Goal: Task Accomplishment & Management: Manage account settings

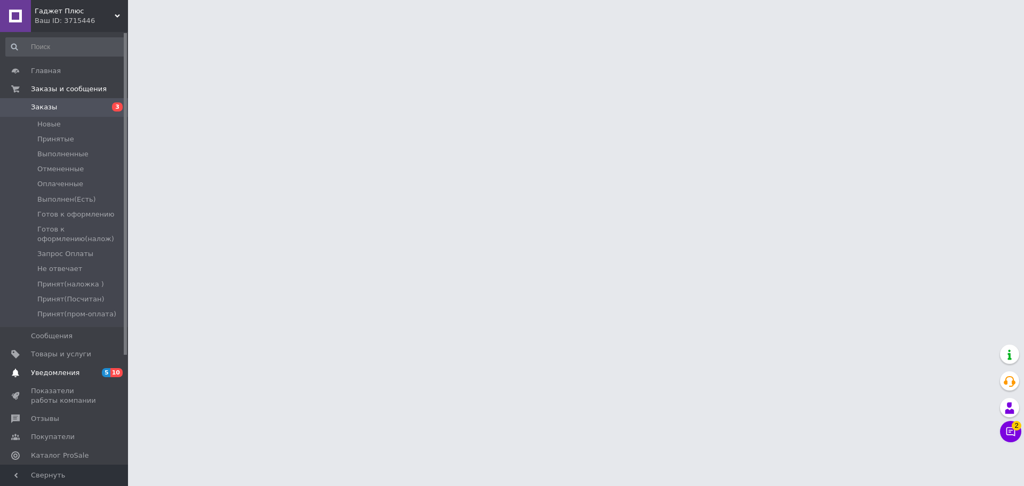
click at [109, 372] on span "5" at bounding box center [106, 372] width 9 height 9
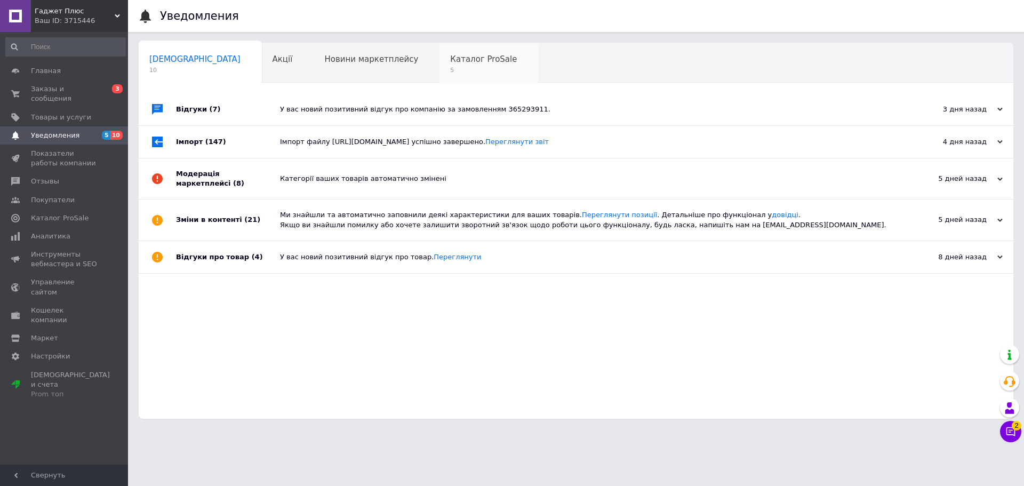
click at [450, 70] on span "5" at bounding box center [483, 70] width 67 height 8
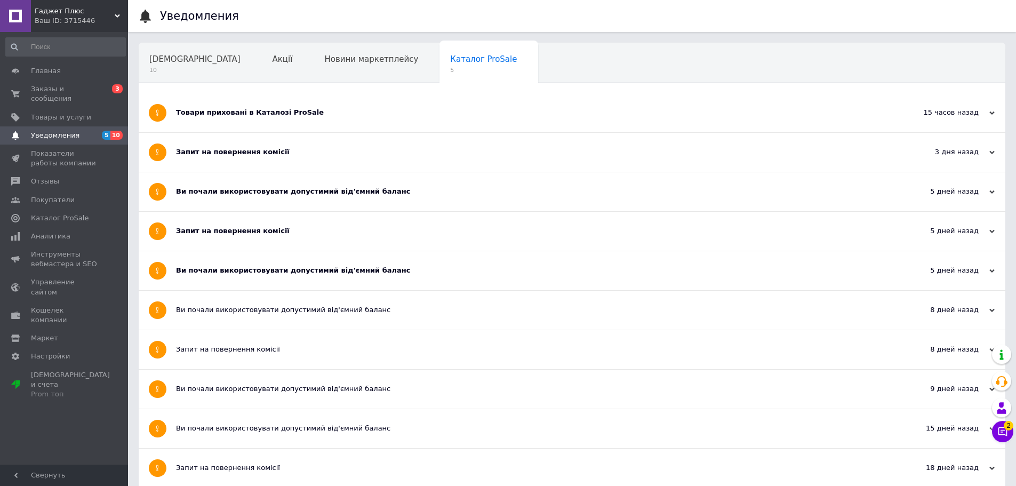
drag, startPoint x: 263, startPoint y: 266, endPoint x: 261, endPoint y: 243, distance: 22.5
click at [263, 265] on div "Ви почали використовувати допустимий від'ємний баланс" at bounding box center [532, 270] width 712 height 39
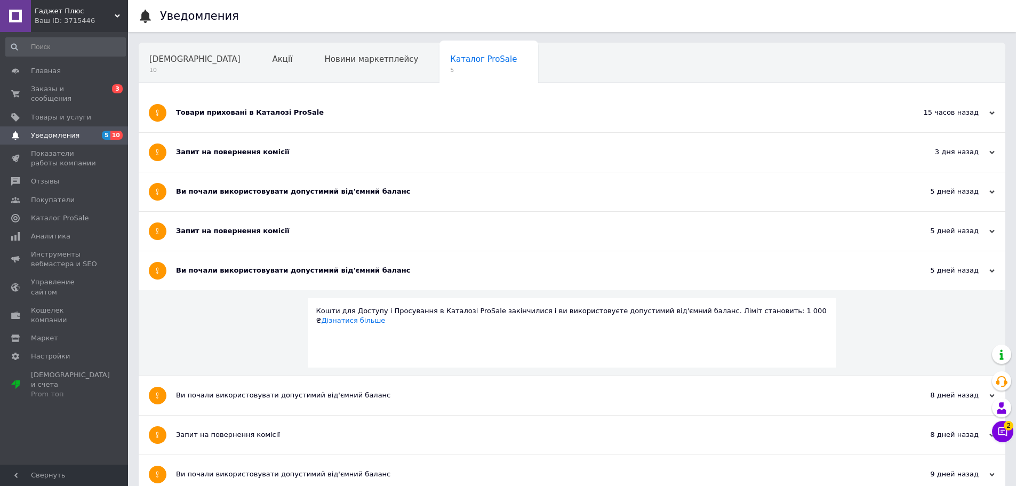
click at [262, 236] on div "Запит на повернення комісії" at bounding box center [532, 231] width 712 height 10
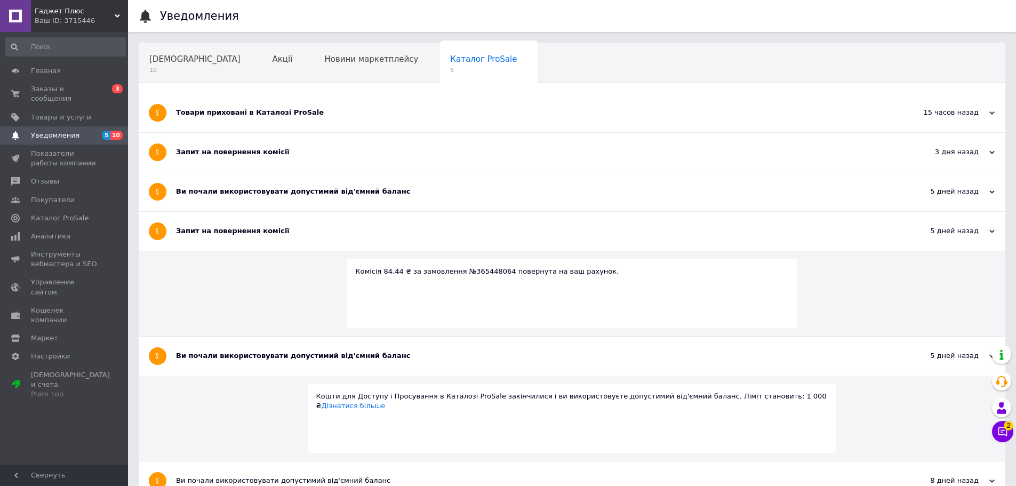
click at [269, 180] on div "Ви почали використовувати допустимий від'ємний баланс" at bounding box center [532, 191] width 712 height 39
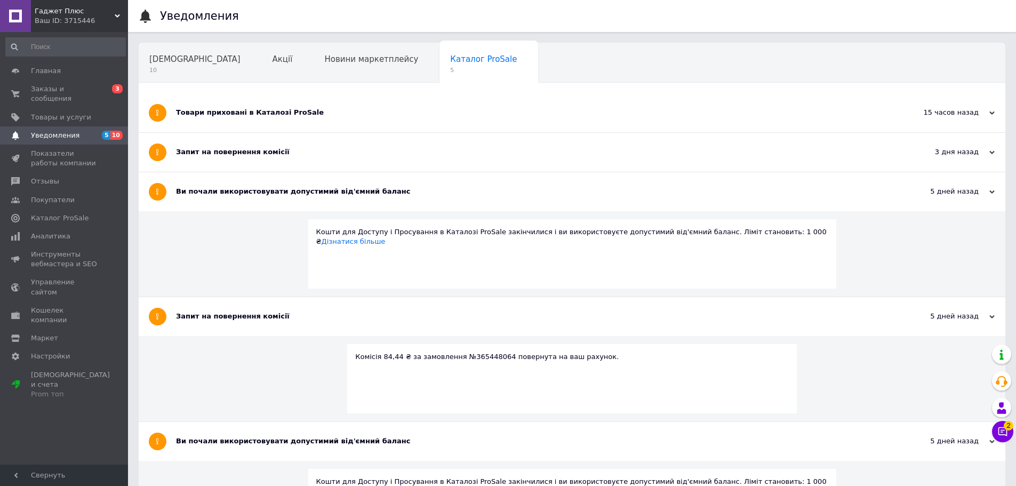
drag, startPoint x: 268, startPoint y: 153, endPoint x: 264, endPoint y: 141, distance: 12.3
click at [267, 152] on div "Запит на повернення комісії" at bounding box center [532, 152] width 712 height 10
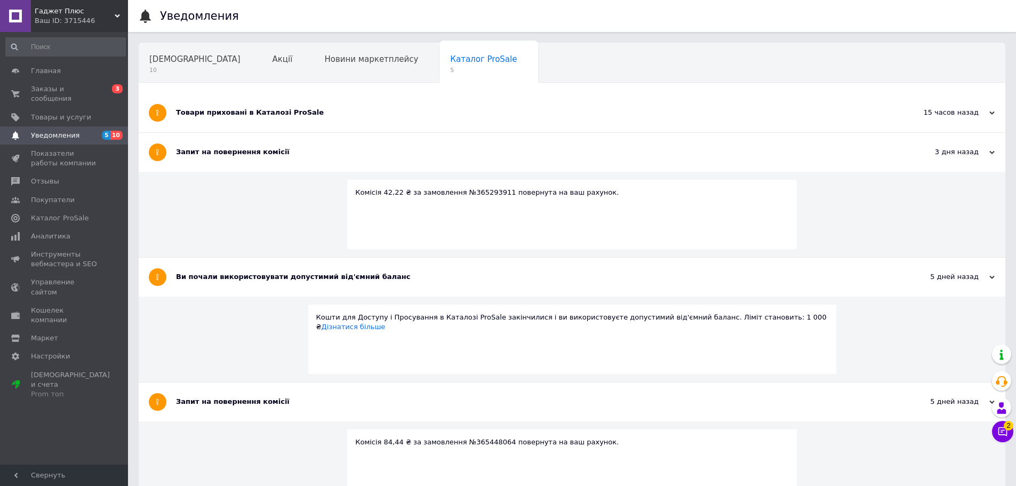
click at [260, 109] on div "Товари приховані в Каталозі ProSale" at bounding box center [532, 113] width 712 height 10
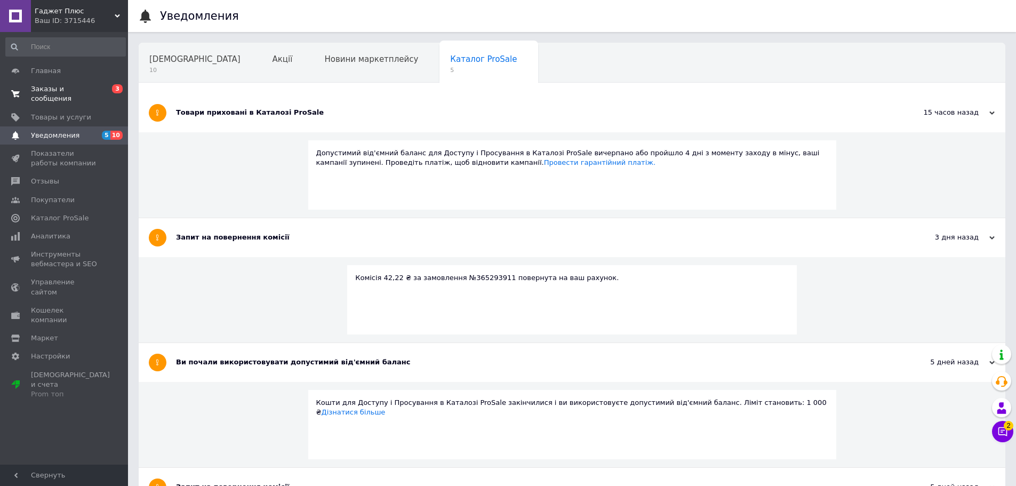
click at [86, 91] on span "Заказы и сообщения" at bounding box center [65, 93] width 68 height 19
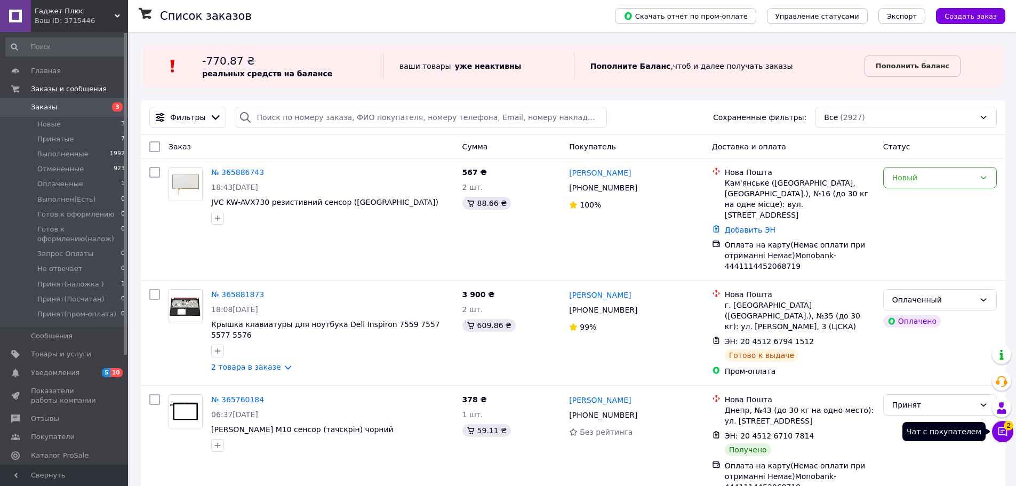
click at [1003, 430] on icon at bounding box center [1002, 431] width 9 height 9
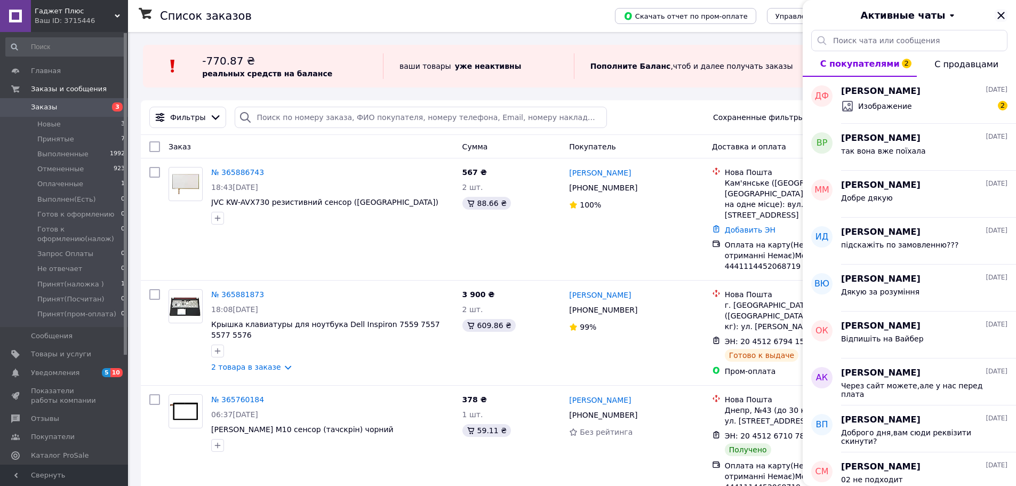
click at [999, 18] on icon "Закрыть" at bounding box center [1000, 15] width 7 height 7
